Goal: Information Seeking & Learning: Learn about a topic

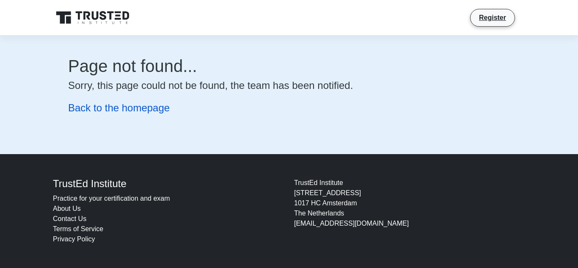
click at [130, 112] on link "Back to the homepage" at bounding box center [119, 107] width 102 height 11
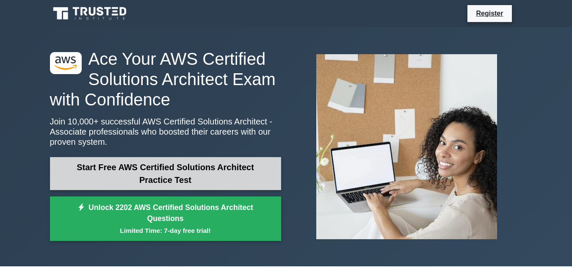
click at [201, 179] on link "Start Free AWS Certified Solutions Architect Practice Test" at bounding box center [165, 173] width 231 height 33
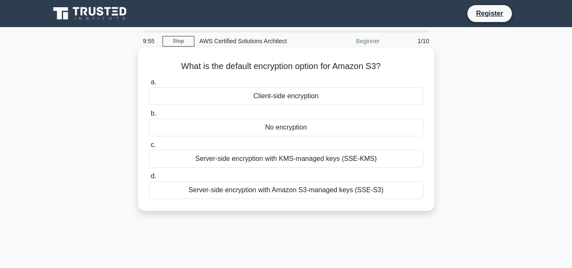
click at [293, 196] on div "Server-side encryption with Amazon S3-managed keys (SSE-S3)" at bounding box center [286, 190] width 274 height 18
click at [149, 179] on input "d. Server-side encryption with Amazon S3-managed keys (SSE-S3)" at bounding box center [149, 177] width 0 height 6
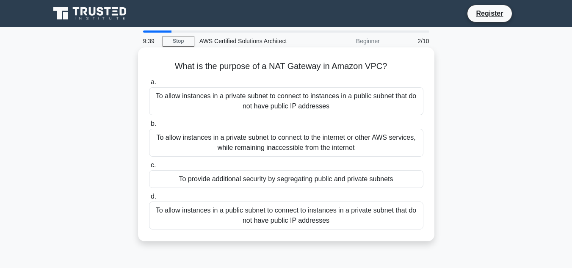
click at [300, 149] on div "To allow instances in a private subnet to connect to the internet or other AWS …" at bounding box center [286, 143] width 274 height 28
click at [149, 127] on input "b. To allow instances in a private subnet to connect to the internet or other A…" at bounding box center [149, 124] width 0 height 6
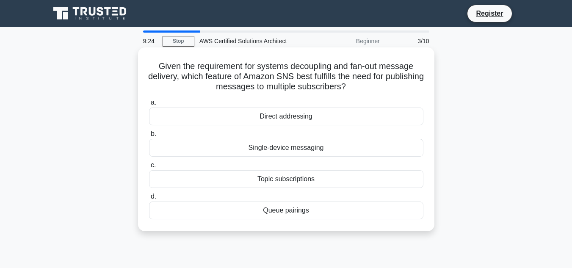
click at [301, 183] on div "Topic subscriptions" at bounding box center [286, 179] width 274 height 18
click at [149, 168] on input "c. Topic subscriptions" at bounding box center [149, 166] width 0 height 6
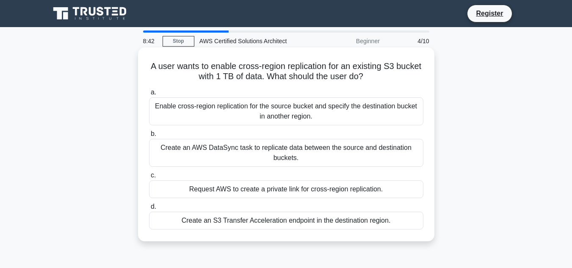
click at [270, 221] on div "Create an S3 Transfer Acceleration endpoint in the destination region." at bounding box center [286, 221] width 274 height 18
click at [149, 210] on input "d. Create an S3 Transfer Acceleration endpoint in the destination region." at bounding box center [149, 207] width 0 height 6
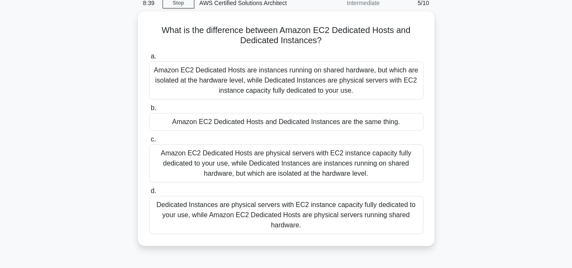
scroll to position [38, 0]
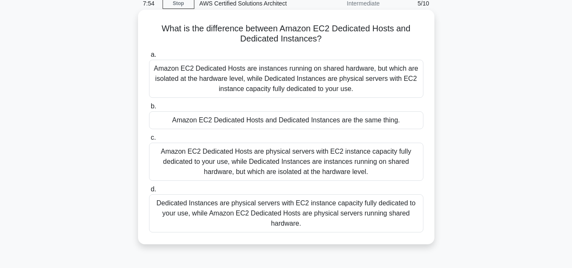
click at [290, 163] on div "Amazon EC2 Dedicated Hosts are physical servers with EC2 instance capacity full…" at bounding box center [286, 162] width 274 height 38
click at [149, 141] on input "c. Amazon EC2 Dedicated Hosts are physical servers with EC2 instance capacity f…" at bounding box center [149, 138] width 0 height 6
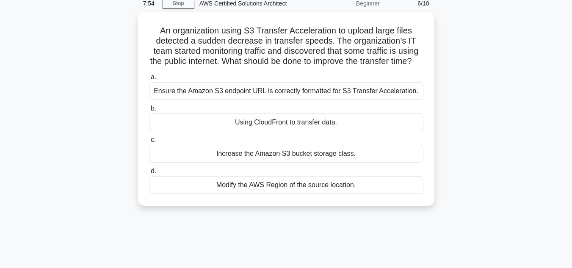
scroll to position [0, 0]
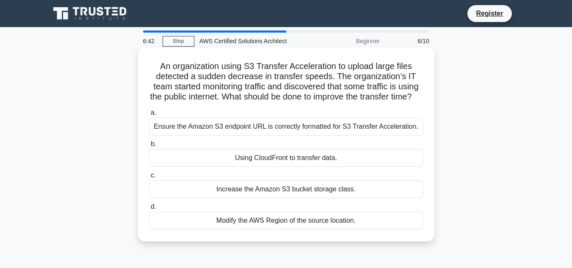
click at [308, 197] on div "Increase the Amazon S3 bucket storage class." at bounding box center [286, 189] width 274 height 18
click at [149, 178] on input "c. Increase the Amazon S3 bucket storage class." at bounding box center [149, 176] width 0 height 6
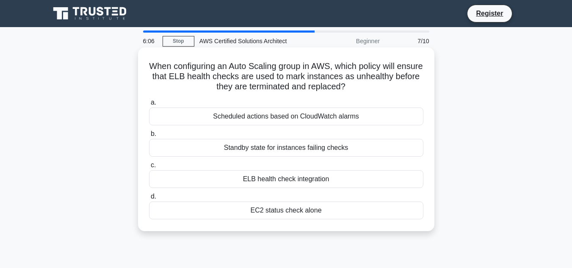
click at [289, 209] on div "EC2 status check alone" at bounding box center [286, 211] width 274 height 18
click at [149, 199] on input "d. EC2 status check alone" at bounding box center [149, 197] width 0 height 6
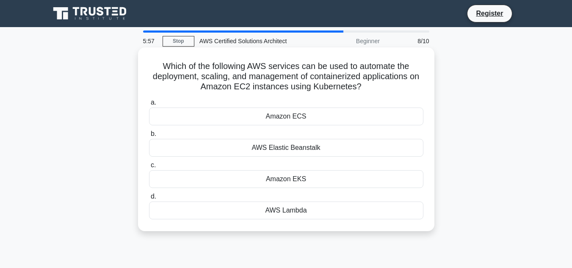
click at [282, 185] on div "Amazon EKS" at bounding box center [286, 179] width 274 height 18
click at [149, 168] on input "c. Amazon EKS" at bounding box center [149, 166] width 0 height 6
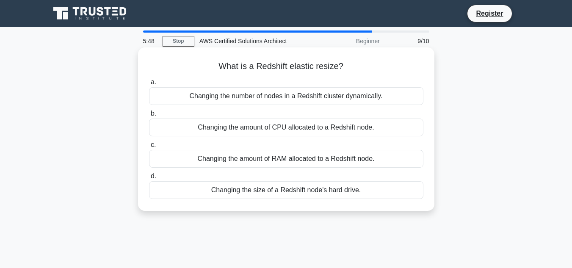
click at [279, 95] on div "Changing the number of nodes in a Redshift cluster dynamically." at bounding box center [286, 96] width 274 height 18
click at [149, 85] on input "a. Changing the number of nodes in a Redshift cluster dynamically." at bounding box center [149, 83] width 0 height 6
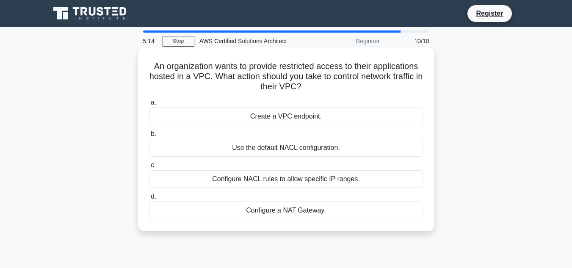
drag, startPoint x: 311, startPoint y: 177, endPoint x: 314, endPoint y: 160, distance: 18.0
click at [314, 160] on div "a. Create a VPC endpoint. b. Use the default NACL configuration. c. d." at bounding box center [286, 158] width 285 height 125
click at [305, 175] on div "Configure NACL rules to allow specific IP ranges." at bounding box center [286, 179] width 274 height 18
click at [149, 168] on input "c. Configure NACL rules to allow specific IP ranges." at bounding box center [149, 166] width 0 height 6
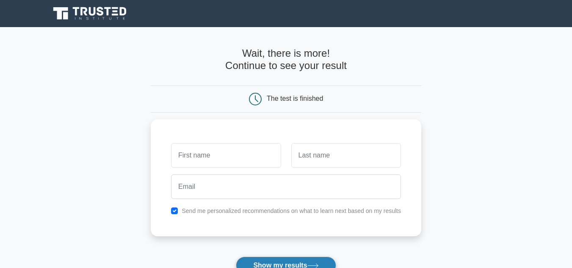
click at [290, 261] on button "Show my results" at bounding box center [286, 266] width 100 height 18
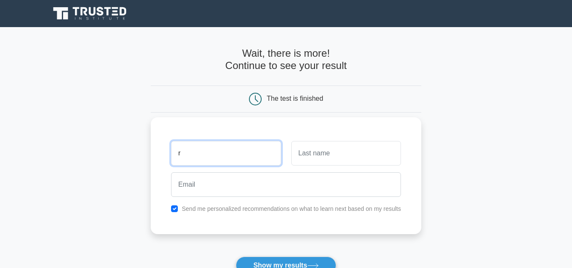
type input "r"
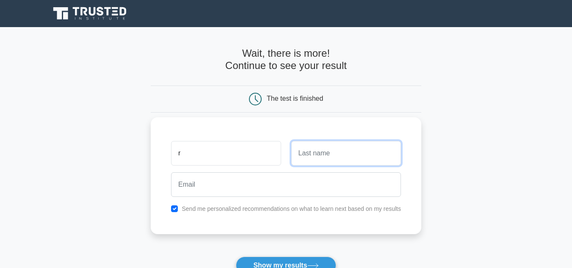
click at [305, 150] on input "text" at bounding box center [346, 153] width 110 height 25
type input "n"
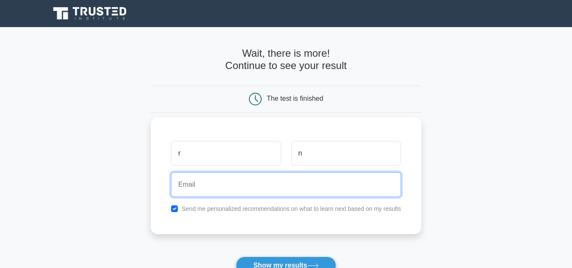
click at [224, 192] on input "email" at bounding box center [286, 184] width 230 height 25
type input "dsfs@sfdd.com"
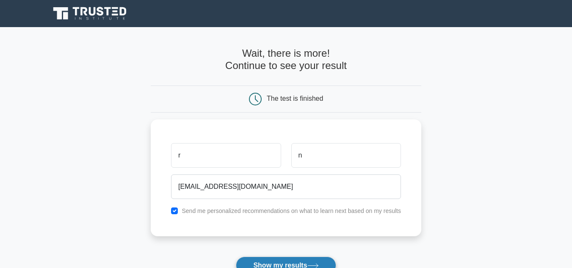
click at [259, 260] on button "Show my results" at bounding box center [286, 266] width 100 height 18
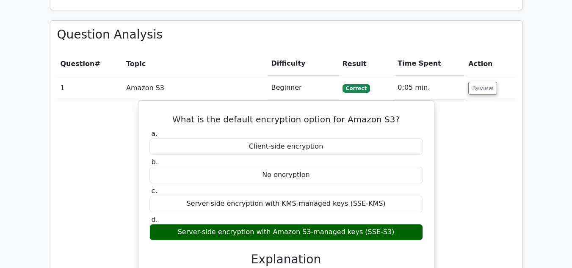
scroll to position [832, 0]
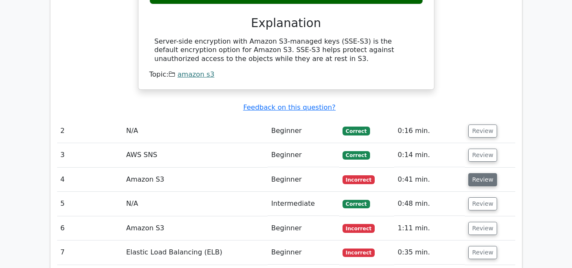
click at [481, 173] on button "Review" at bounding box center [482, 179] width 29 height 13
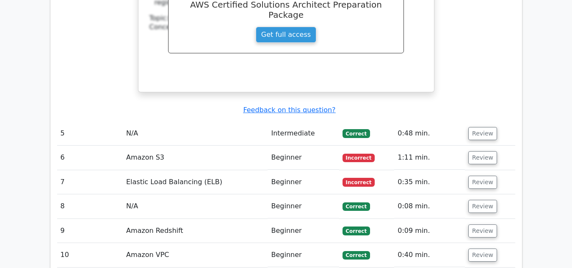
scroll to position [1267, 0]
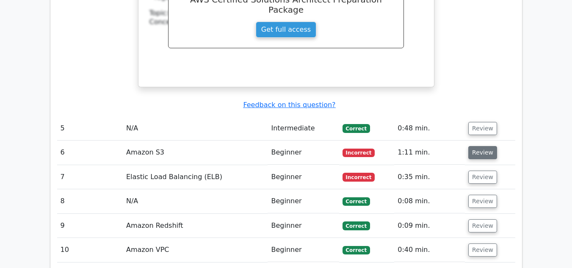
click at [469, 146] on button "Review" at bounding box center [482, 152] width 29 height 13
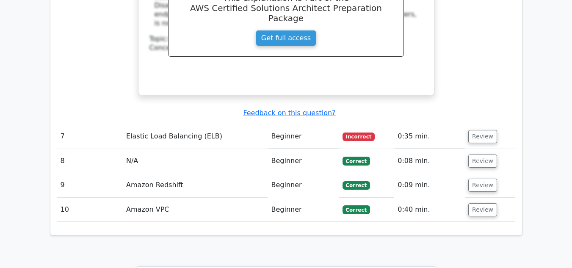
scroll to position [1706, 0]
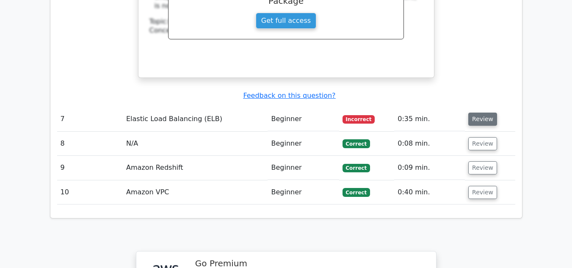
click at [476, 113] on button "Review" at bounding box center [482, 119] width 29 height 13
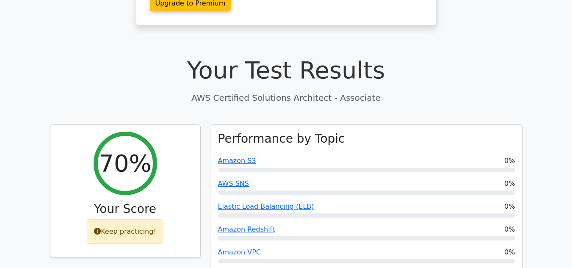
scroll to position [244, 0]
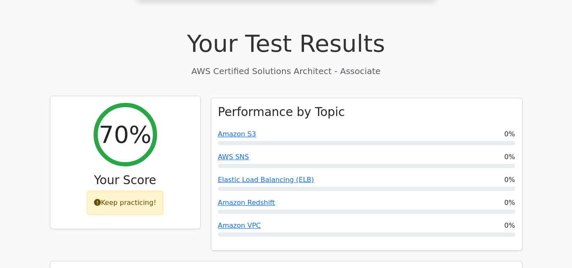
click at [116, 191] on div "Keep practicing!" at bounding box center [125, 203] width 77 height 25
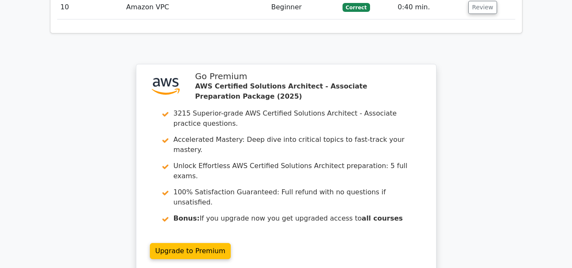
scroll to position [2322, 0]
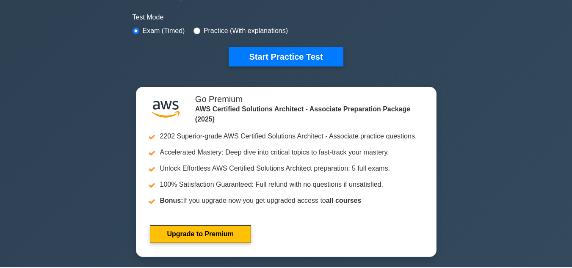
scroll to position [238, 0]
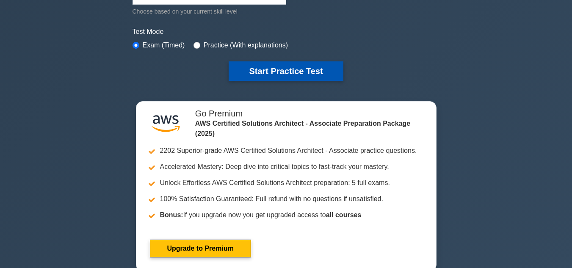
click at [303, 70] on button "Start Practice Test" at bounding box center [286, 70] width 114 height 19
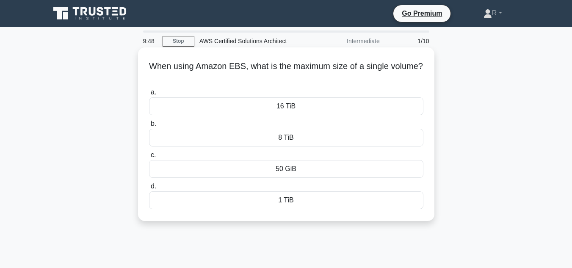
drag, startPoint x: 314, startPoint y: 72, endPoint x: 312, endPoint y: 79, distance: 7.4
click at [312, 79] on h5 "When using Amazon EBS, what is the maximum size of a single volume? .spinner_0X…" at bounding box center [286, 71] width 276 height 21
click at [293, 199] on div "1 TiB" at bounding box center [286, 200] width 274 height 18
click at [149, 189] on input "d. 1 TiB" at bounding box center [149, 187] width 0 height 6
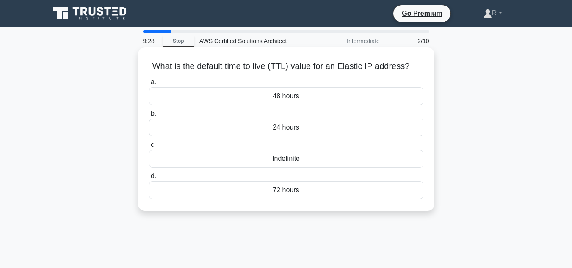
click at [293, 190] on div "72 hours" at bounding box center [286, 190] width 274 height 18
click at [149, 179] on input "d. 72 hours" at bounding box center [149, 177] width 0 height 6
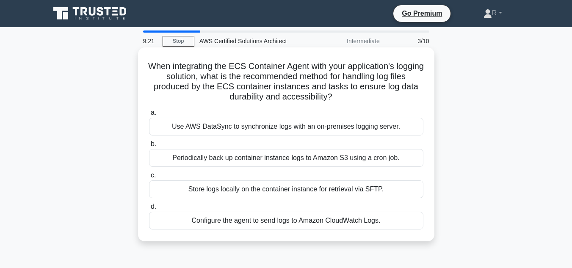
click at [304, 217] on div "Configure the agent to send logs to Amazon CloudWatch Logs." at bounding box center [286, 221] width 274 height 18
click at [149, 210] on input "d. Configure the agent to send logs to Amazon CloudWatch Logs." at bounding box center [149, 207] width 0 height 6
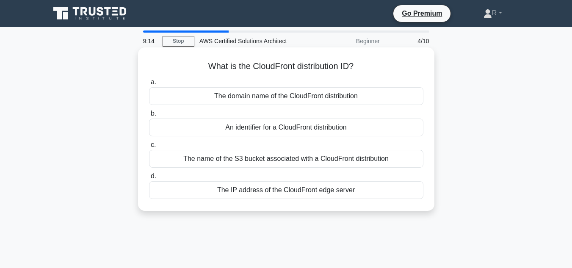
click at [288, 196] on div "The IP address of the CloudFront edge server" at bounding box center [286, 190] width 274 height 18
click at [149, 179] on input "d. The IP address of the CloudFront edge server" at bounding box center [149, 177] width 0 height 6
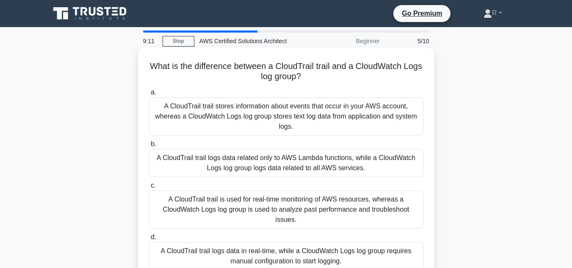
click at [329, 113] on div "A CloudTrail trail stores information about events that occur in your AWS accou…" at bounding box center [286, 116] width 274 height 38
click at [149, 95] on input "a. A CloudTrail trail stores information about events that occur in your AWS ac…" at bounding box center [149, 93] width 0 height 6
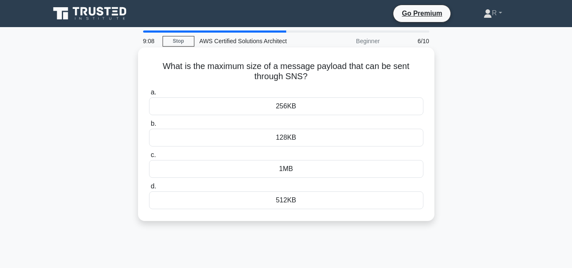
click at [321, 111] on div "256KB" at bounding box center [286, 106] width 274 height 18
click at [149, 95] on input "a. 256KB" at bounding box center [149, 93] width 0 height 6
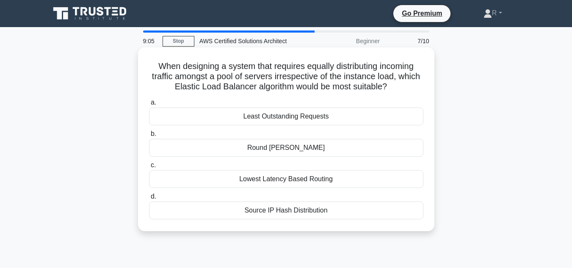
click at [309, 180] on div "Lowest Latency Based Routing" at bounding box center [286, 179] width 274 height 18
click at [149, 168] on input "c. Lowest Latency Based Routing" at bounding box center [149, 166] width 0 height 6
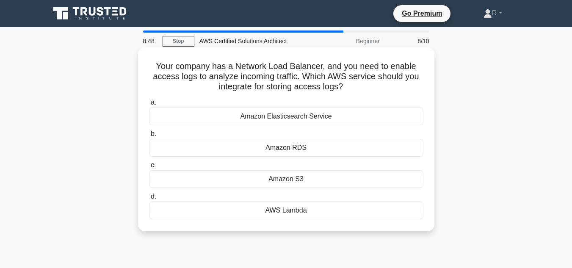
click at [301, 174] on div "Amazon S3" at bounding box center [286, 179] width 274 height 18
click at [149, 168] on input "c. Amazon S3" at bounding box center [149, 166] width 0 height 6
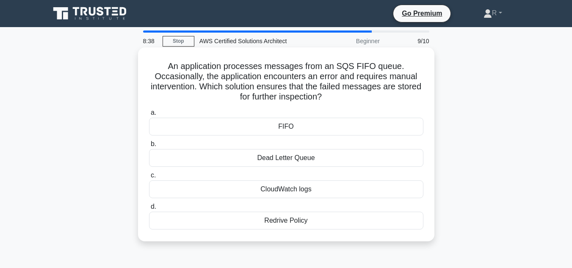
click at [300, 153] on div "Dead Letter Queue" at bounding box center [286, 158] width 274 height 18
click at [149, 147] on input "b. Dead Letter Queue" at bounding box center [149, 144] width 0 height 6
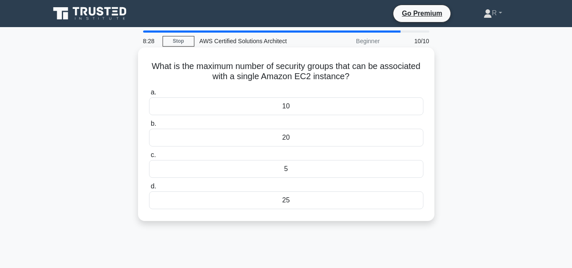
click at [298, 138] on div "20" at bounding box center [286, 138] width 274 height 18
click at [149, 127] on input "b. 20" at bounding box center [149, 124] width 0 height 6
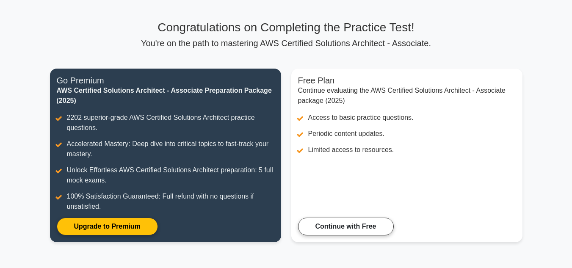
scroll to position [47, 0]
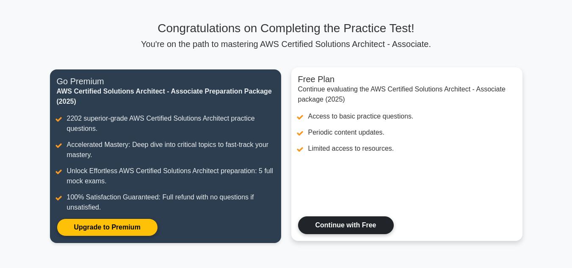
click at [319, 234] on link "Continue with Free" at bounding box center [346, 225] width 96 height 18
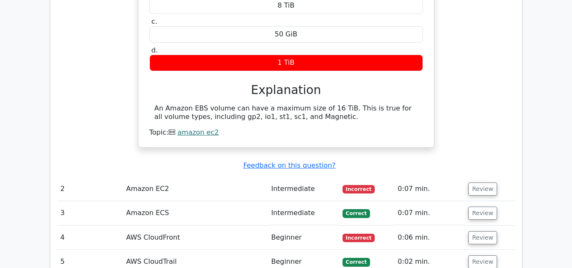
scroll to position [826, 0]
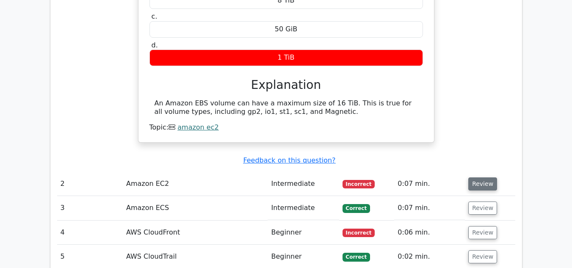
click at [486, 177] on button "Review" at bounding box center [482, 183] width 29 height 13
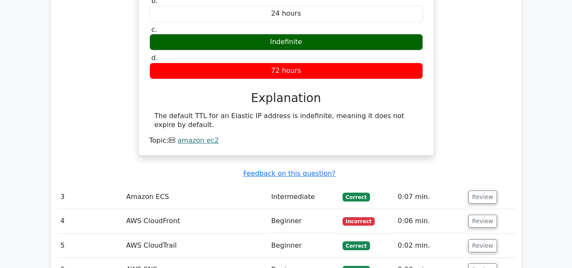
scroll to position [1105, 0]
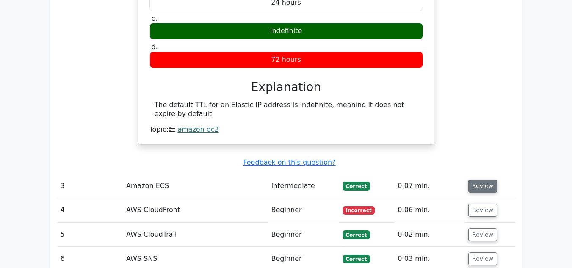
click at [486, 180] on button "Review" at bounding box center [482, 186] width 29 height 13
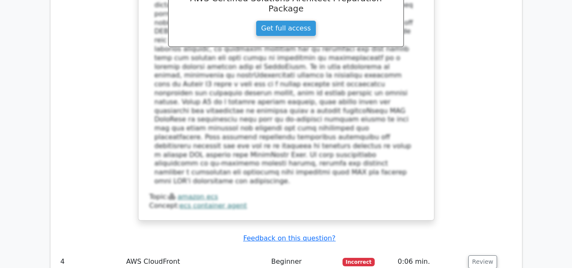
scroll to position [1620, 0]
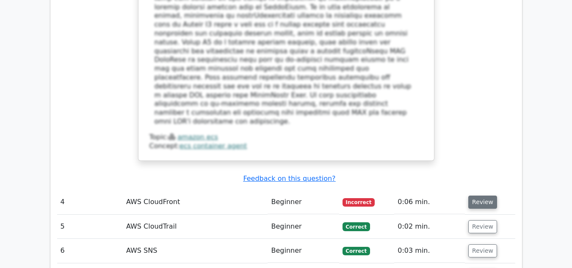
click at [481, 196] on button "Review" at bounding box center [482, 202] width 29 height 13
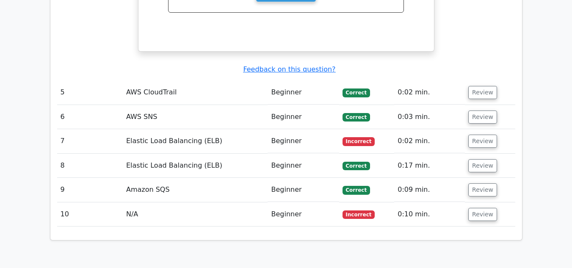
scroll to position [2082, 0]
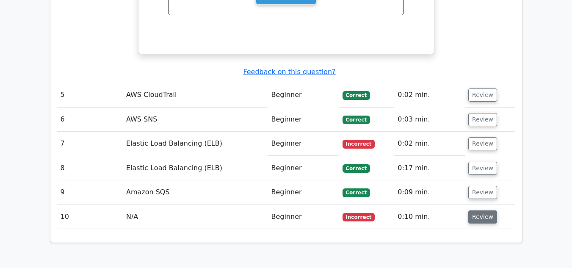
click at [480, 210] on button "Review" at bounding box center [482, 216] width 29 height 13
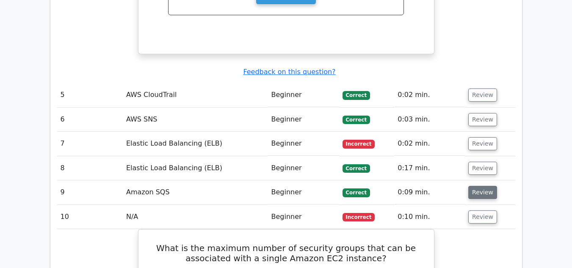
click at [479, 186] on button "Review" at bounding box center [482, 192] width 29 height 13
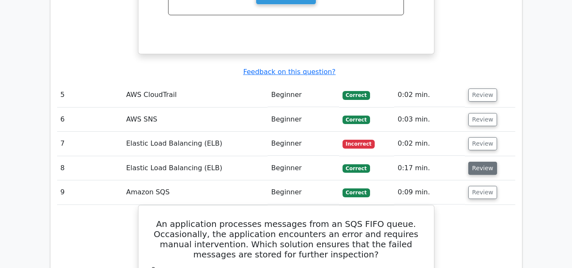
click at [476, 162] on button "Review" at bounding box center [482, 168] width 29 height 13
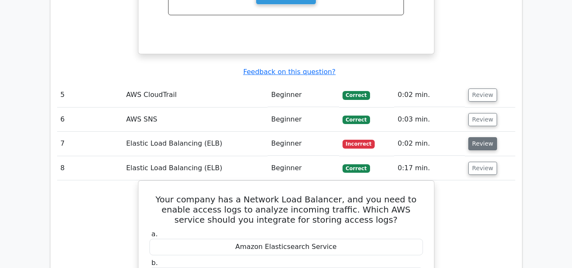
click at [481, 137] on button "Review" at bounding box center [482, 143] width 29 height 13
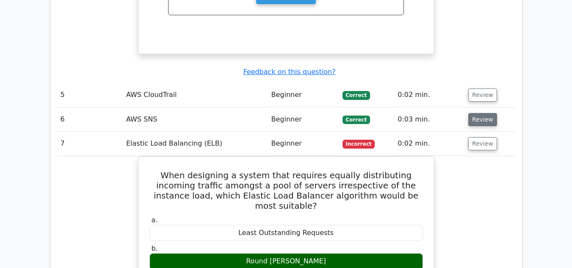
click at [481, 113] on button "Review" at bounding box center [482, 119] width 29 height 13
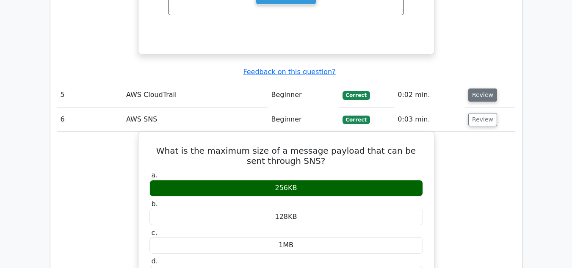
click at [484, 88] on button "Review" at bounding box center [482, 94] width 29 height 13
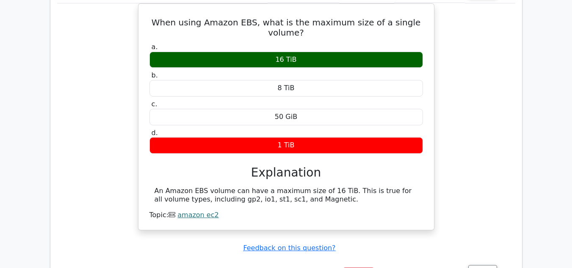
scroll to position [179, 0]
